Goal: Information Seeking & Learning: Understand process/instructions

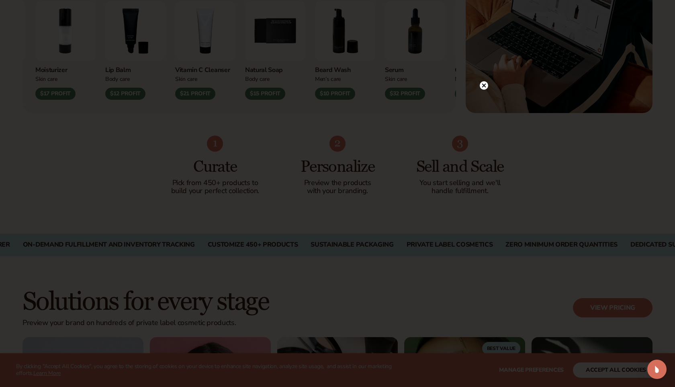
scroll to position [419, 0]
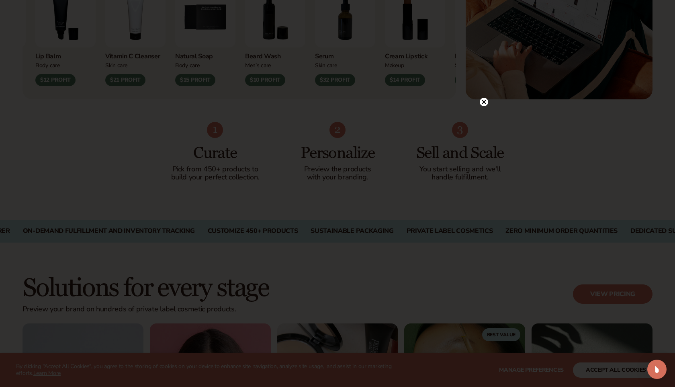
click at [488, 104] on circle at bounding box center [484, 102] width 8 height 8
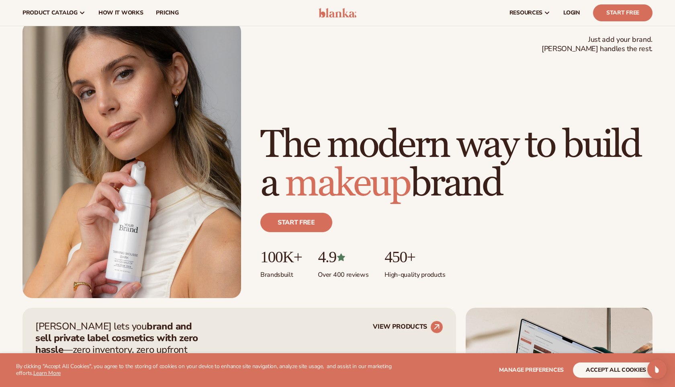
scroll to position [0, 0]
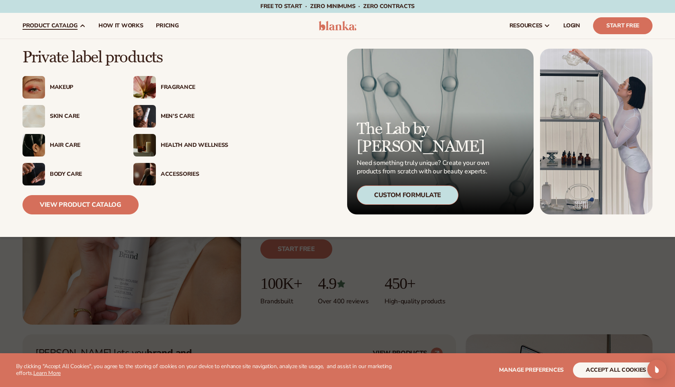
click at [66, 177] on div "Body Care" at bounding box center [84, 174] width 68 height 7
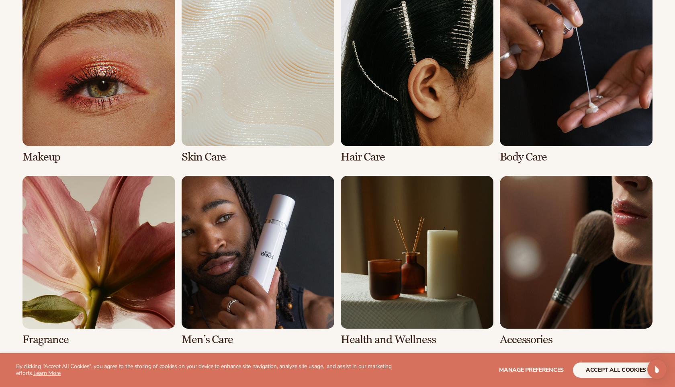
scroll to position [719, 0]
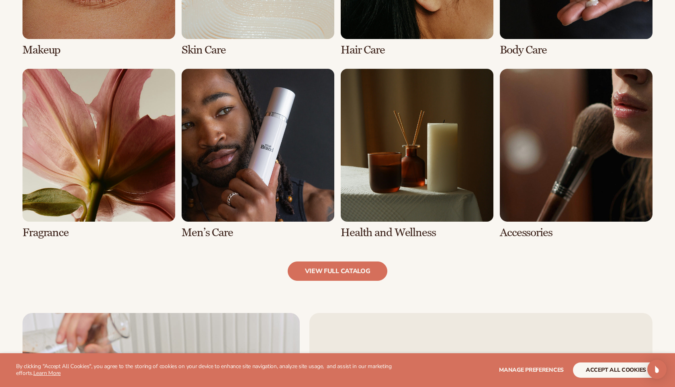
click at [394, 190] on link "7 / 8" at bounding box center [417, 154] width 153 height 170
click at [411, 169] on link "7 / 8" at bounding box center [417, 154] width 153 height 170
click at [600, 117] on link "8 / 8" at bounding box center [576, 154] width 153 height 170
click at [346, 278] on link "view full catalog" at bounding box center [338, 270] width 100 height 19
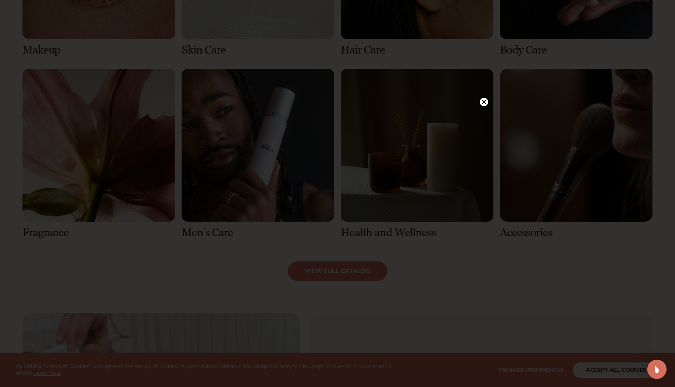
click at [481, 107] on div at bounding box center [484, 101] width 8 height 14
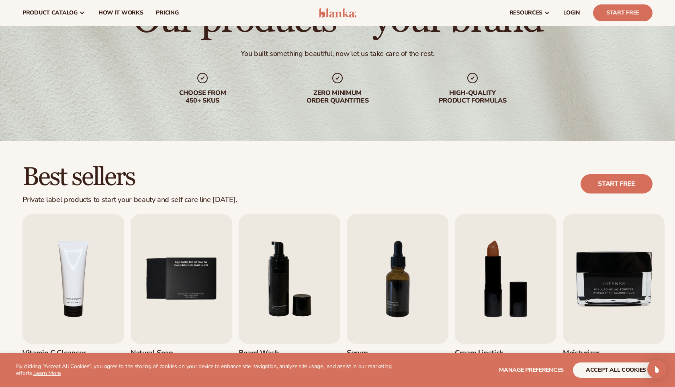
scroll to position [69, 0]
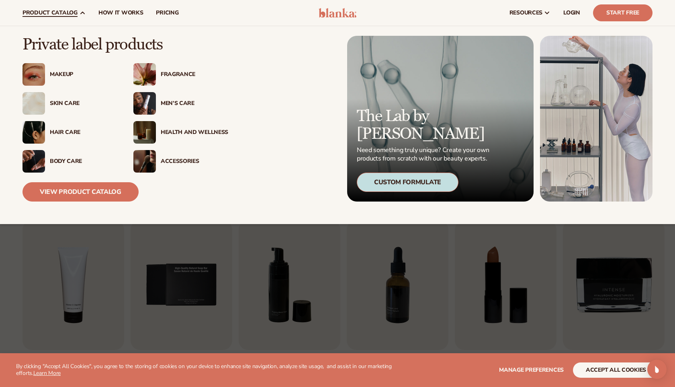
click at [149, 170] on img at bounding box center [144, 161] width 23 height 23
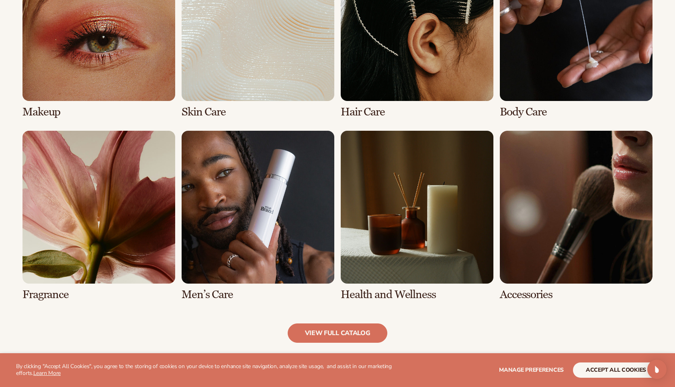
scroll to position [695, 0]
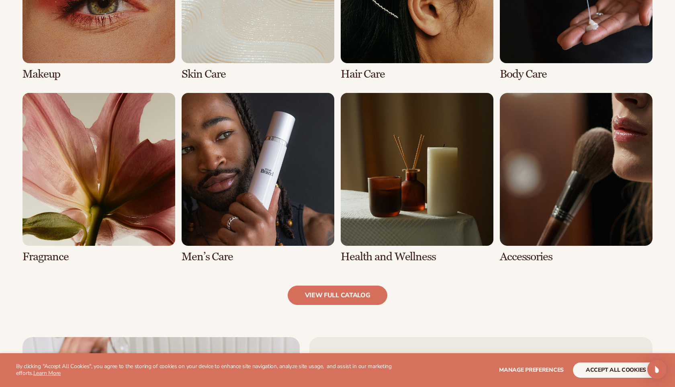
click at [566, 183] on link "8 / 8" at bounding box center [576, 178] width 153 height 170
click at [586, 182] on link "8 / 8" at bounding box center [576, 178] width 153 height 170
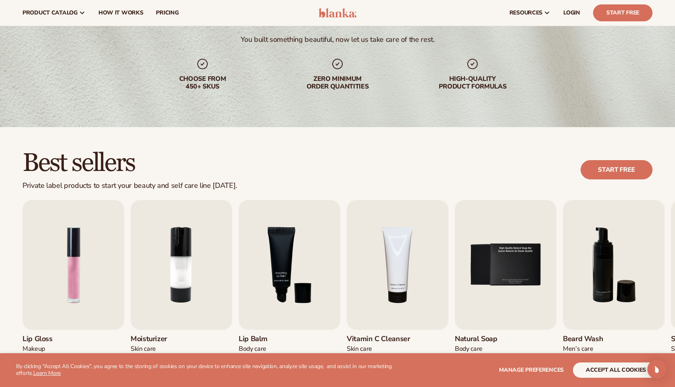
scroll to position [0, 0]
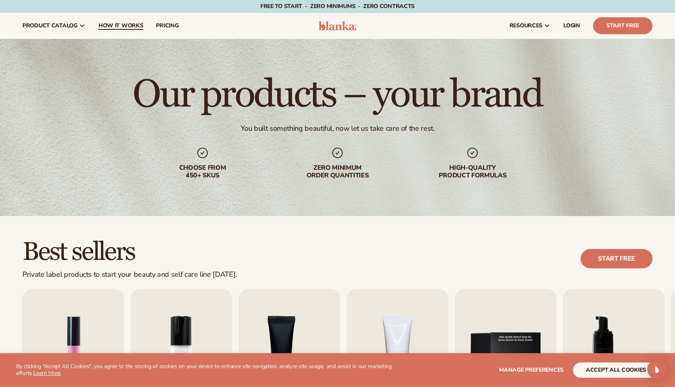
click at [123, 25] on span "How It Works" at bounding box center [120, 26] width 45 height 6
